Goal: Entertainment & Leisure: Consume media (video, audio)

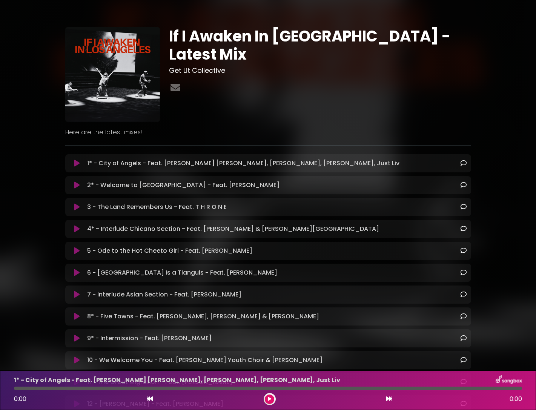
click at [276, 396] on div "0:00 0:00" at bounding box center [267, 399] width 517 height 12
click at [274, 396] on div at bounding box center [269, 399] width 12 height 12
click at [77, 165] on icon at bounding box center [77, 163] width 6 height 8
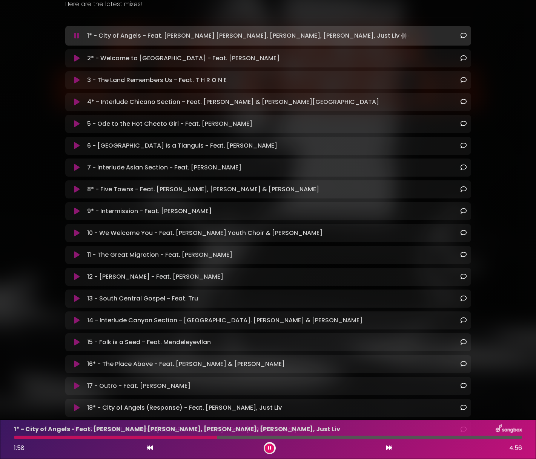
scroll to position [82, 0]
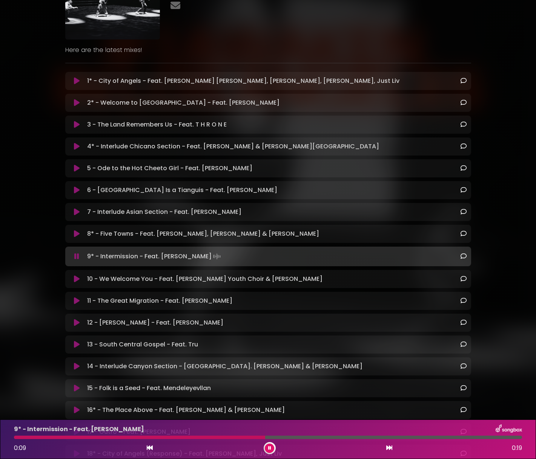
click at [149, 409] on icon at bounding box center [150, 448] width 6 height 6
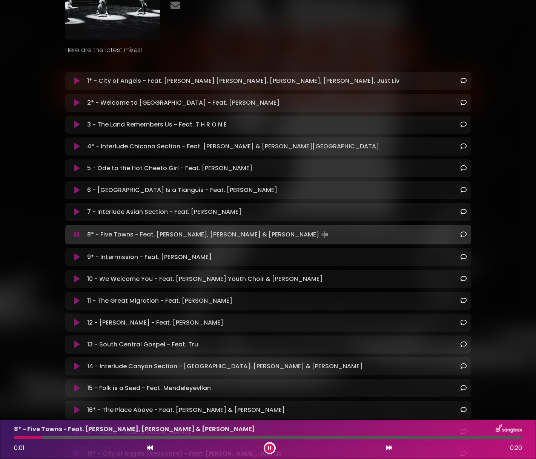
click at [149, 409] on icon at bounding box center [150, 448] width 6 height 6
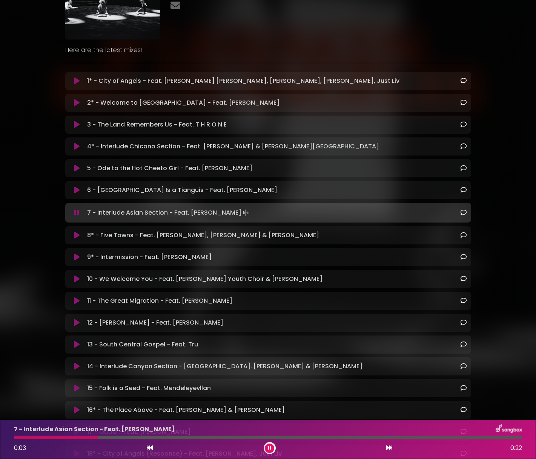
click at [386, 409] on icon at bounding box center [389, 448] width 6 height 6
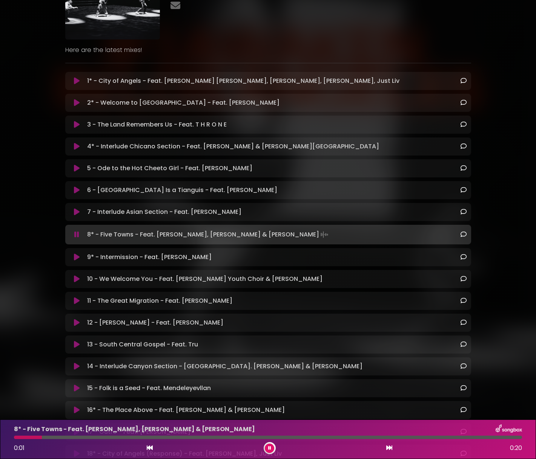
click at [158, 409] on div "0:01 0:20" at bounding box center [267, 448] width 517 height 12
click at [154, 409] on div "0:01 0:20" at bounding box center [267, 448] width 517 height 12
click at [141, 409] on div "0:02 0:20" at bounding box center [267, 448] width 517 height 12
click at [152, 409] on icon at bounding box center [150, 448] width 6 height 6
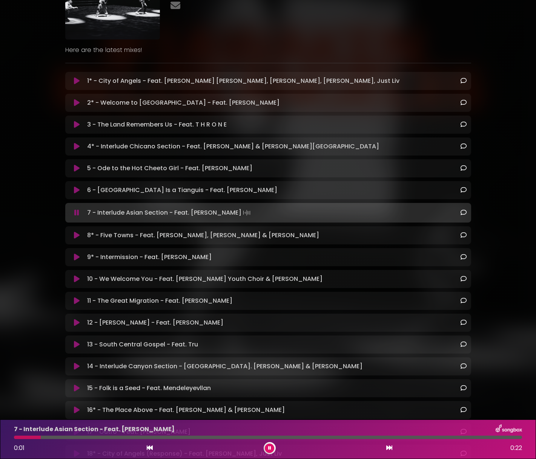
click at [272, 409] on button at bounding box center [269, 448] width 9 height 9
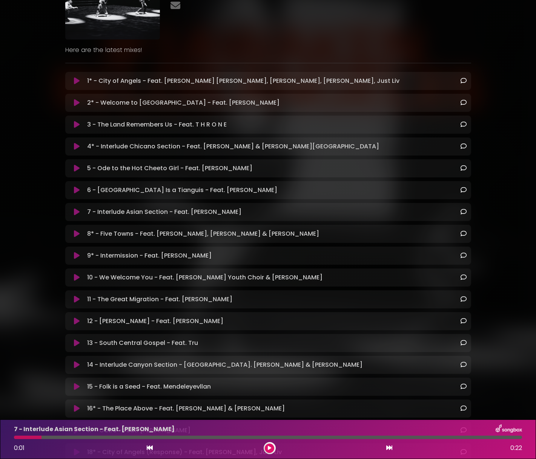
click at [274, 409] on div "0:01 0:22" at bounding box center [267, 448] width 517 height 12
click at [268, 409] on icon at bounding box center [269, 448] width 3 height 5
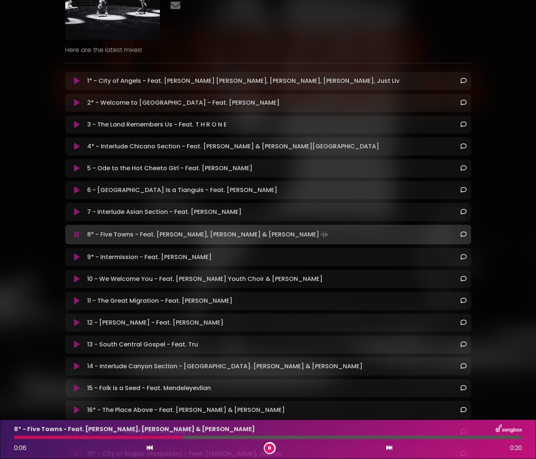
click at [181, 409] on div at bounding box center [268, 437] width 508 height 3
drag, startPoint x: 212, startPoint y: 436, endPoint x: 251, endPoint y: 436, distance: 38.8
click at [237, 409] on div at bounding box center [268, 437] width 508 height 3
drag, startPoint x: 383, startPoint y: 436, endPoint x: 413, endPoint y: 437, distance: 29.4
click at [391, 409] on div at bounding box center [268, 437] width 508 height 3
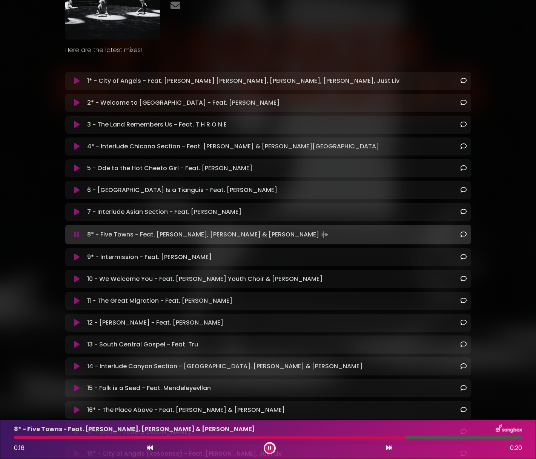
click at [472, 409] on div at bounding box center [268, 437] width 508 height 3
click at [505, 409] on div at bounding box center [268, 437] width 508 height 3
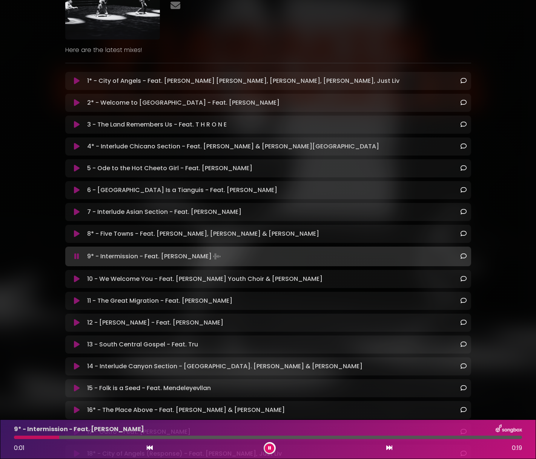
click at [267, 409] on button at bounding box center [269, 448] width 9 height 9
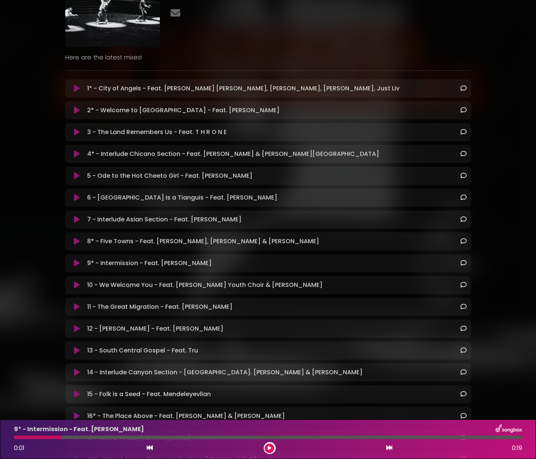
scroll to position [75, 0]
click at [73, 237] on button at bounding box center [77, 241] width 15 height 8
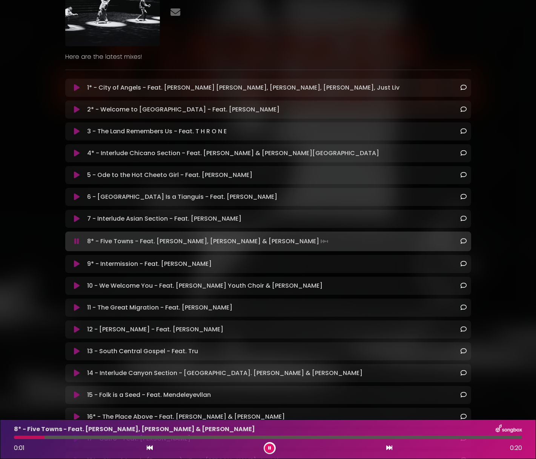
click at [76, 223] on div "7 - Interlude Asian Section - Feat. Sekou Andrews Loading Track..." at bounding box center [268, 218] width 396 height 9
click at [77, 219] on icon at bounding box center [77, 219] width 6 height 8
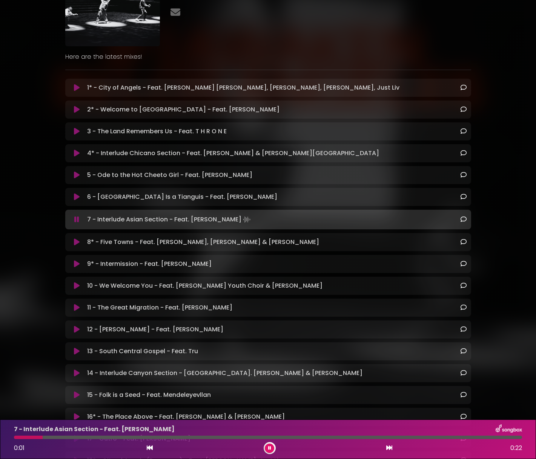
click at [268, 409] on icon at bounding box center [269, 448] width 3 height 5
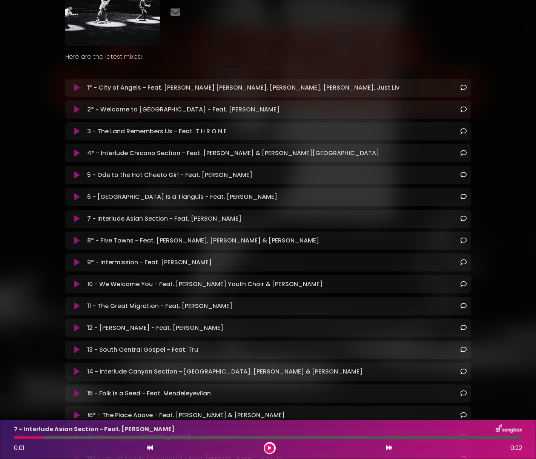
click at [510, 109] on div "If I Awaken In [GEOGRAPHIC_DATA] - Latest Mix Get Lit Collective" at bounding box center [268, 218] width 498 height 569
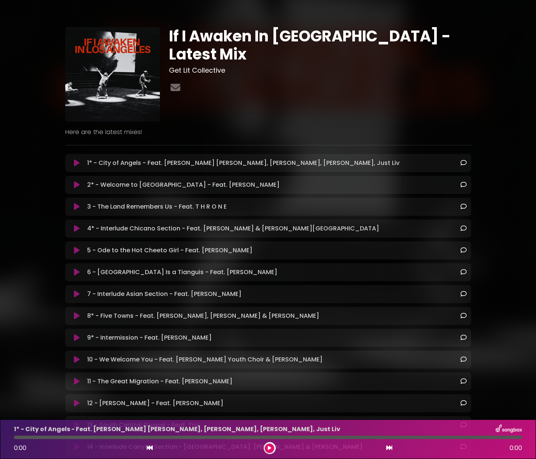
click at [78, 337] on icon at bounding box center [77, 338] width 6 height 8
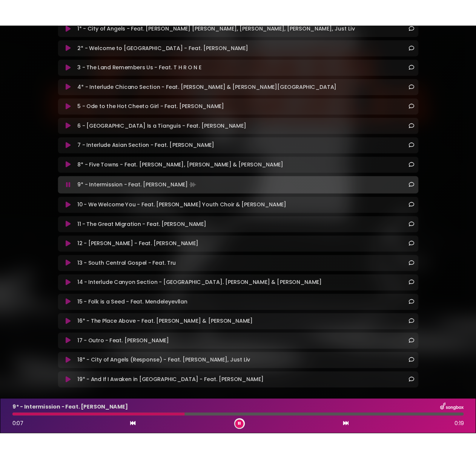
scroll to position [158, 0]
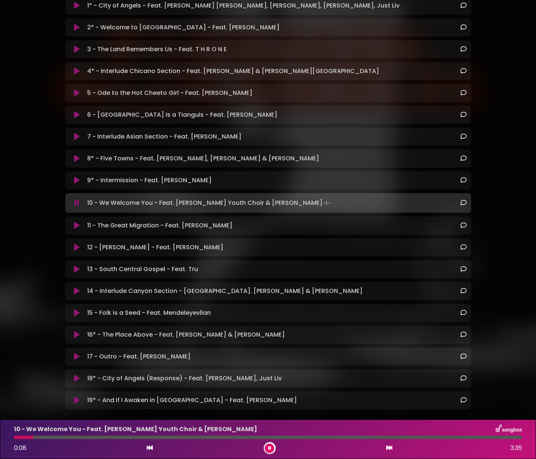
drag, startPoint x: 47, startPoint y: 437, endPoint x: 57, endPoint y: 438, distance: 10.2
click at [57, 438] on div at bounding box center [268, 437] width 508 height 3
click at [79, 438] on div at bounding box center [268, 437] width 508 height 3
drag, startPoint x: 98, startPoint y: 437, endPoint x: 117, endPoint y: 436, distance: 18.9
click at [113, 436] on div at bounding box center [268, 437] width 508 height 3
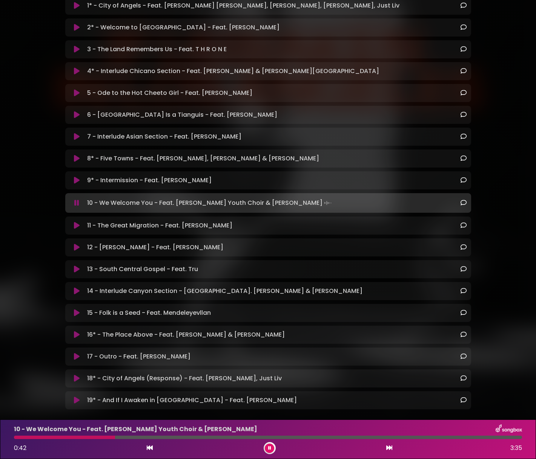
drag, startPoint x: 145, startPoint y: 436, endPoint x: 164, endPoint y: 436, distance: 19.2
click at [152, 436] on div "10 - We Welcome You - Feat. Fernando Pullum Youth Choir & Bria Burke 0:42 3:35" at bounding box center [267, 440] width 517 height 30
drag, startPoint x: 180, startPoint y: 439, endPoint x: 204, endPoint y: 440, distance: 24.1
click at [199, 439] on div "10 - We Welcome You - Feat. Fernando Pullum Youth Choir & Bria Burke 0:43 3:35" at bounding box center [267, 440] width 517 height 30
drag, startPoint x: 185, startPoint y: 437, endPoint x: 173, endPoint y: 439, distance: 12.6
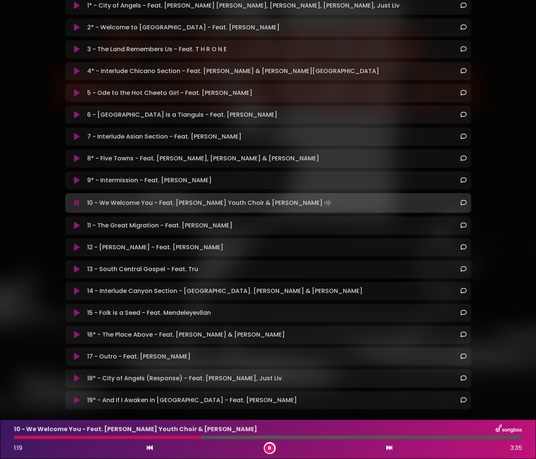
click at [175, 439] on div at bounding box center [107, 437] width 187 height 3
drag, startPoint x: 173, startPoint y: 439, endPoint x: 128, endPoint y: 441, distance: 44.9
click at [128, 441] on div "10 - We Welcome You - Feat. Fernando Pullum Youth Choir & Bria Burke 0:48 3:35" at bounding box center [267, 440] width 517 height 30
click at [275, 441] on div "10 - We Welcome You - Feat. Fernando Pullum Youth Choir & Bria Burke 1:50 3:35" at bounding box center [267, 440] width 517 height 30
click at [45, 437] on div at bounding box center [147, 437] width 266 height 3
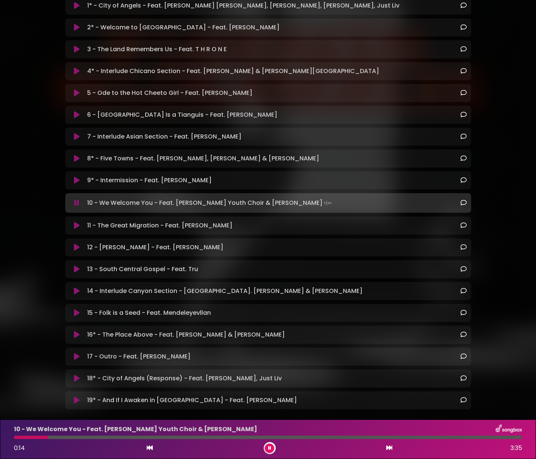
click at [79, 183] on icon at bounding box center [77, 181] width 6 height 8
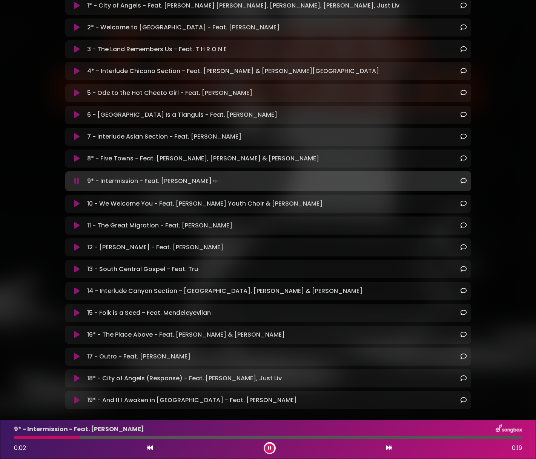
click at [390, 447] on icon at bounding box center [389, 448] width 6 height 6
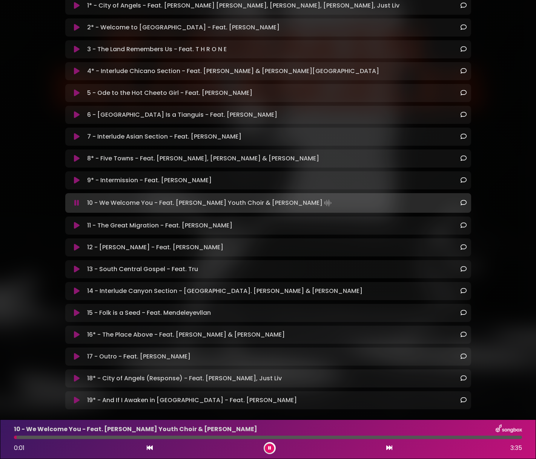
click at [272, 447] on button at bounding box center [269, 448] width 9 height 9
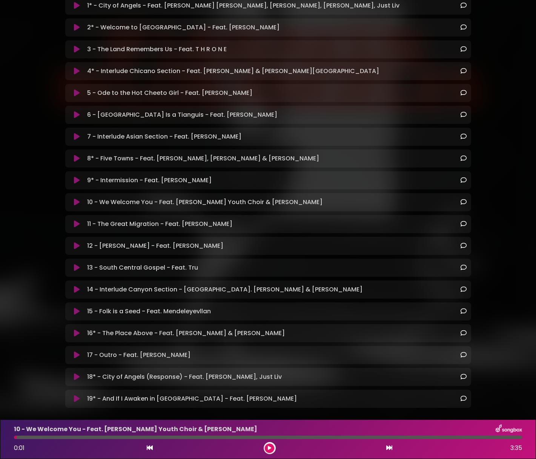
click at [268, 446] on icon at bounding box center [269, 448] width 3 height 5
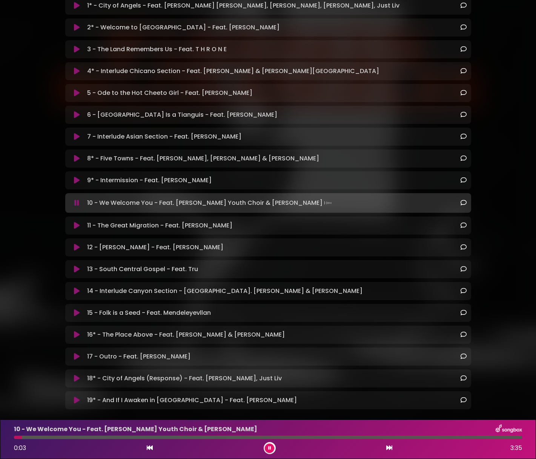
click at [150, 449] on icon at bounding box center [150, 448] width 6 height 6
click at [520, 323] on div "If I Awaken In Los Angeles - Latest Mix Get Lit Collective Here are the latest …" at bounding box center [268, 137] width 536 height 571
click at [512, 242] on div "If I Awaken In [GEOGRAPHIC_DATA] - Latest Mix Get Lit Collective" at bounding box center [268, 137] width 498 height 571
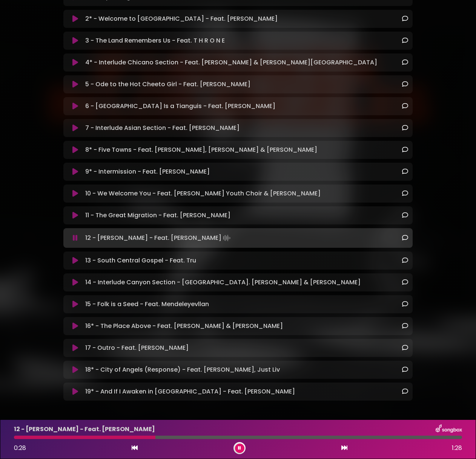
click at [237, 446] on button at bounding box center [239, 448] width 9 height 9
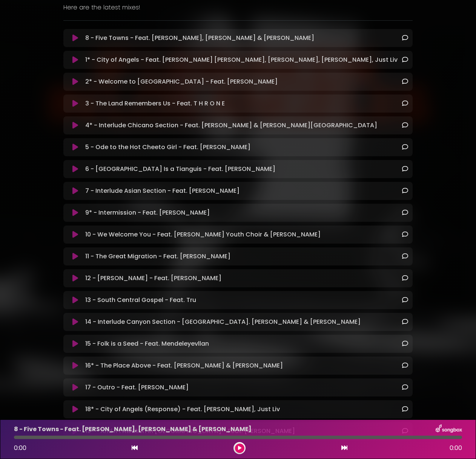
scroll to position [29, 0]
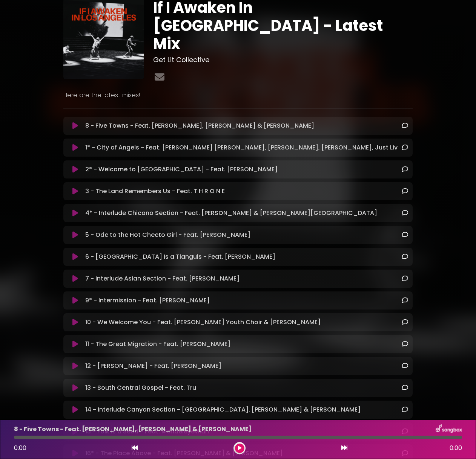
click at [77, 122] on icon at bounding box center [75, 126] width 6 height 8
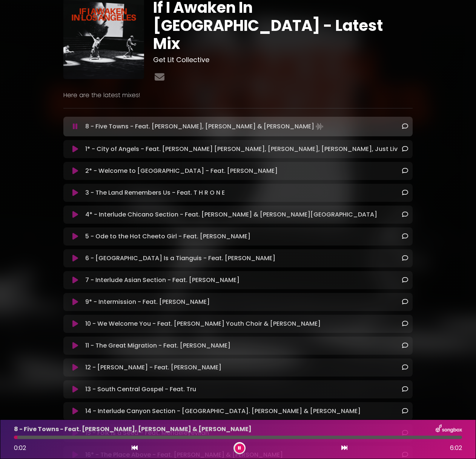
click at [77, 277] on icon at bounding box center [75, 281] width 6 height 8
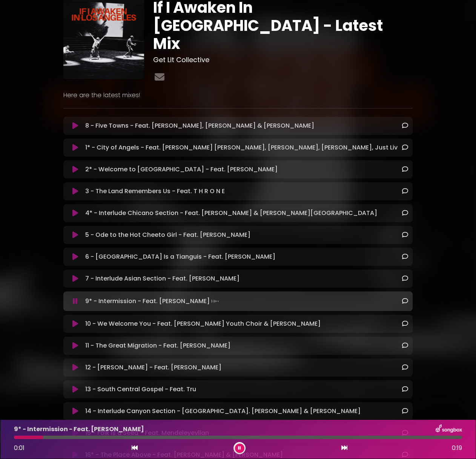
click at [74, 123] on icon at bounding box center [75, 126] width 6 height 8
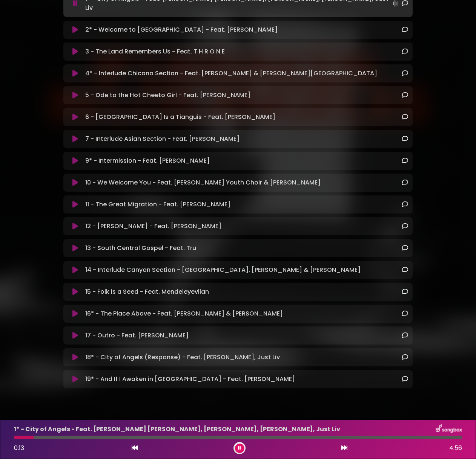
scroll to position [181, 0]
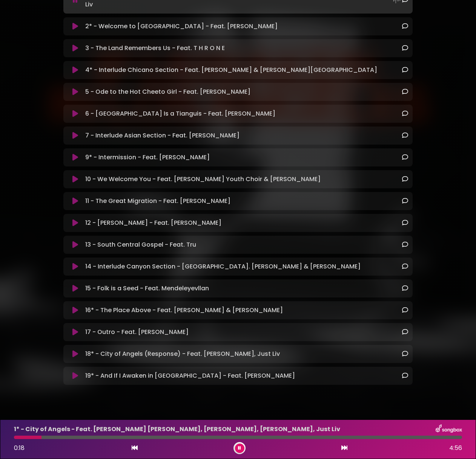
click at [72, 219] on icon at bounding box center [75, 223] width 6 height 8
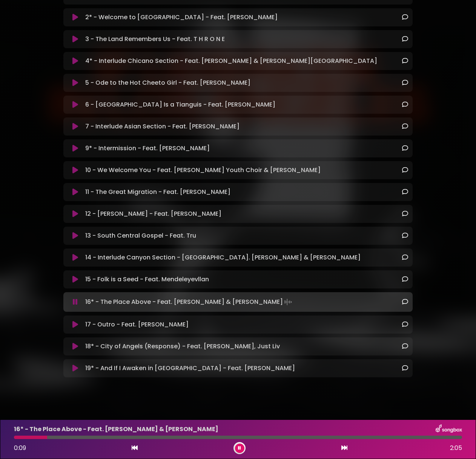
click at [239, 452] on button at bounding box center [239, 448] width 9 height 9
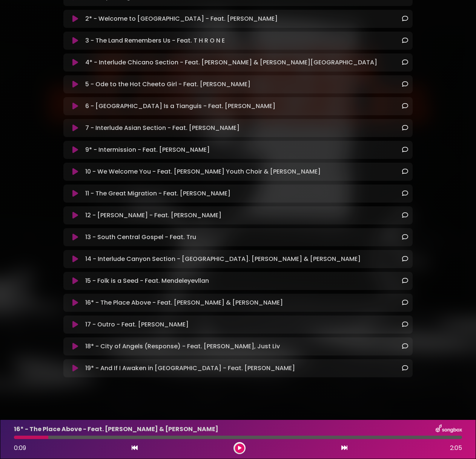
click at [233, 448] on div "0:09 2:05" at bounding box center [237, 448] width 457 height 12
click at [236, 447] on button at bounding box center [239, 448] width 9 height 9
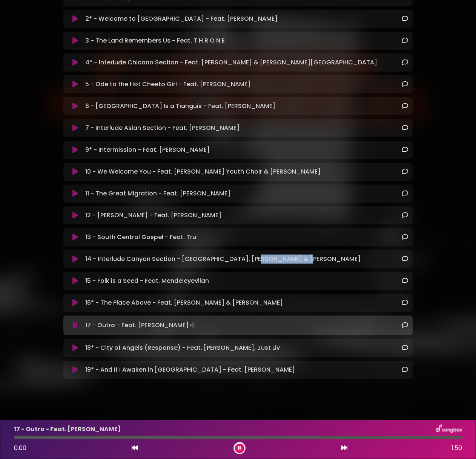
drag, startPoint x: 274, startPoint y: 255, endPoint x: 254, endPoint y: 253, distance: 19.7
click at [254, 255] on div "14 - Interlude Canyon Section - [GEOGRAPHIC_DATA]. [PERSON_NAME] & [PERSON_NAME…" at bounding box center [245, 259] width 326 height 9
copy p "Mendeleyevllan"
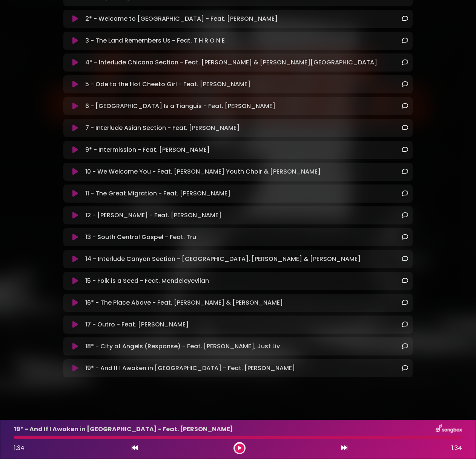
click at [367, 387] on div "If I Awaken In [GEOGRAPHIC_DATA] - Latest Mix Get Lit Collective" at bounding box center [238, 115] width 476 height 588
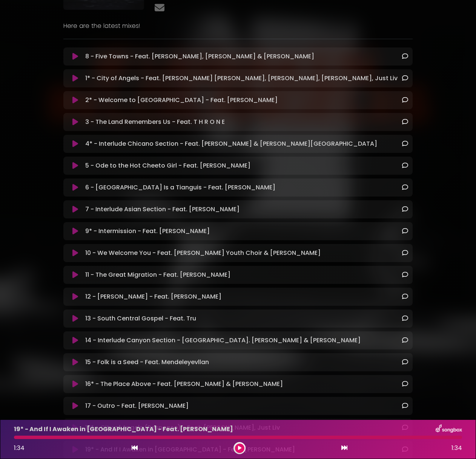
scroll to position [66, 0]
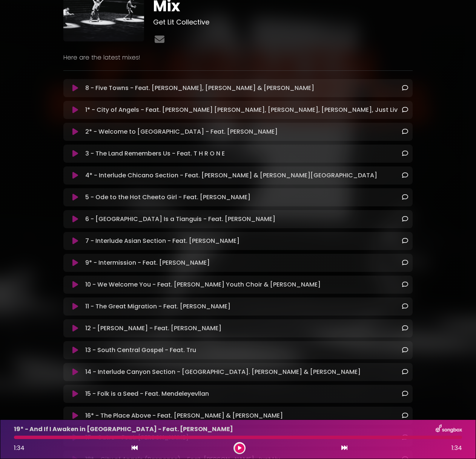
click at [452, 83] on div "If I Awaken In [GEOGRAPHIC_DATA] - Latest Mix Get Lit Collective" at bounding box center [238, 223] width 430 height 561
